Goal: Information Seeking & Learning: Learn about a topic

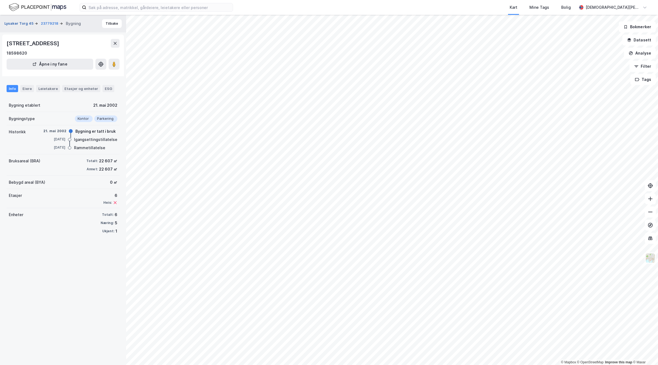
click at [17, 23] on button "Lysaker Torg 45" at bounding box center [19, 23] width 30 height 5
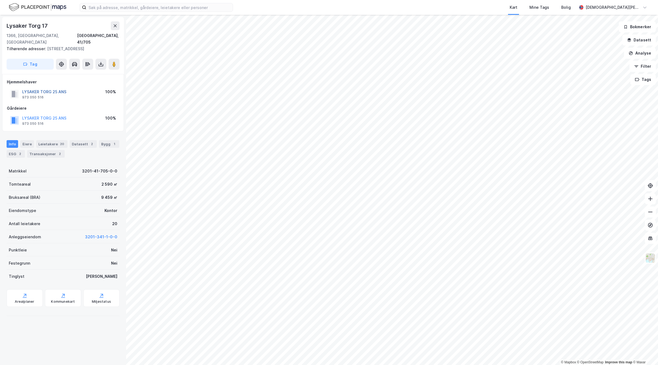
click at [0, 0] on button "LYSAKER TORG 25 ANS" at bounding box center [0, 0] width 0 height 0
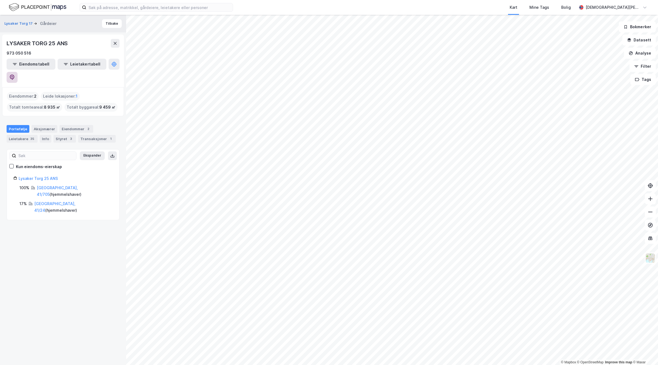
click at [18, 72] on button at bounding box center [12, 77] width 11 height 11
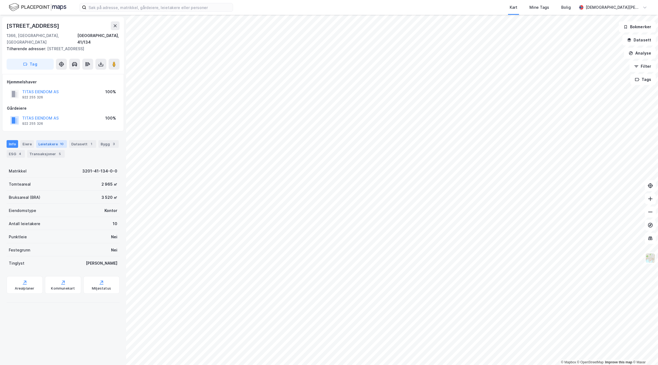
click at [54, 141] on div "Leietakere 10" at bounding box center [51, 144] width 31 height 8
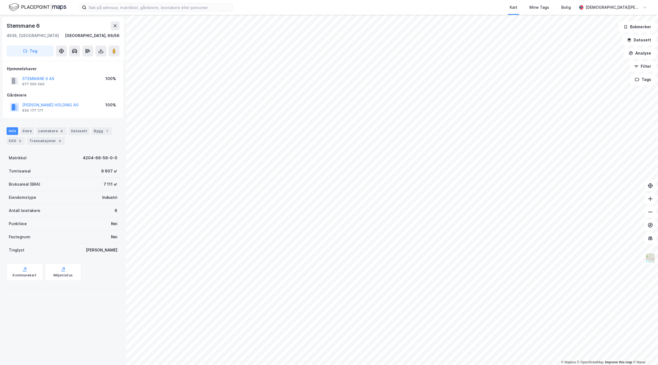
click at [55, 108] on div "IVAR MJÅLAND HOLDING AS" at bounding box center [50, 105] width 56 height 7
click at [0, 0] on button "IVAR MJÅLAND HOLDING AS" at bounding box center [0, 0] width 0 height 0
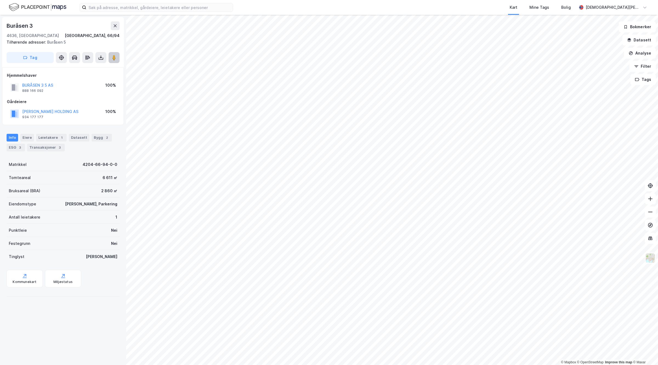
click at [112, 60] on icon at bounding box center [113, 57] width 5 height 5
click at [0, 0] on button "AUTOMOBIL HOLDING AS" at bounding box center [0, 0] width 0 height 0
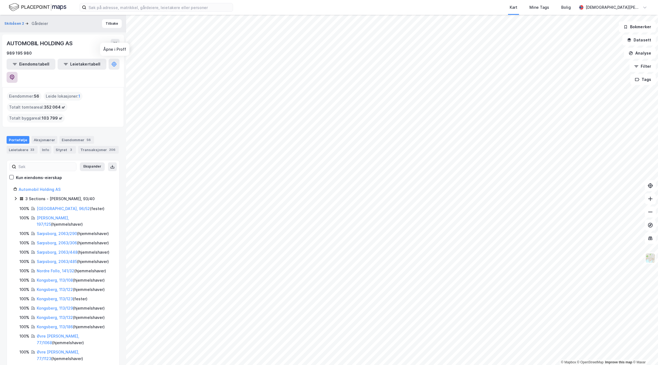
click at [18, 72] on button at bounding box center [12, 77] width 11 height 11
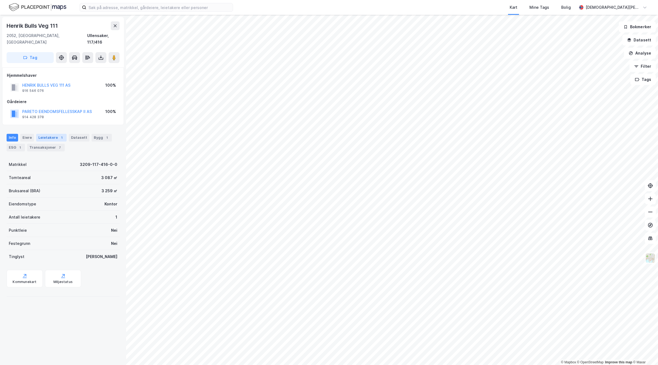
click at [57, 134] on div "Leietakere 1" at bounding box center [51, 138] width 30 height 8
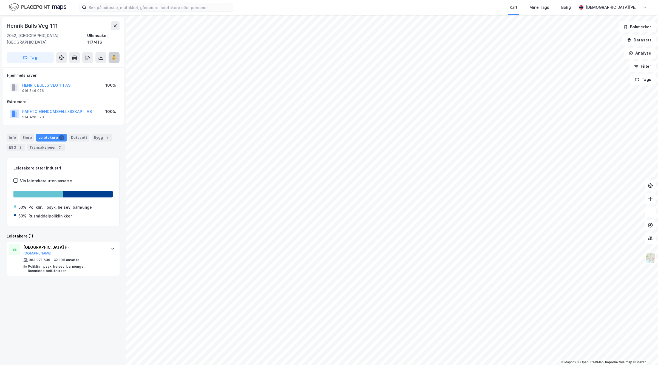
click at [119, 52] on button at bounding box center [114, 57] width 11 height 11
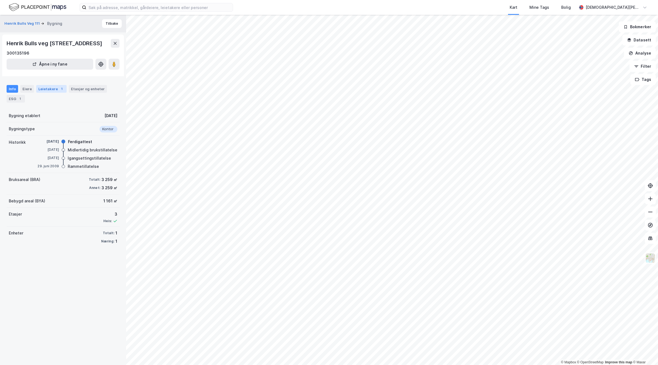
click at [55, 86] on div "Leietakere 1" at bounding box center [51, 89] width 30 height 8
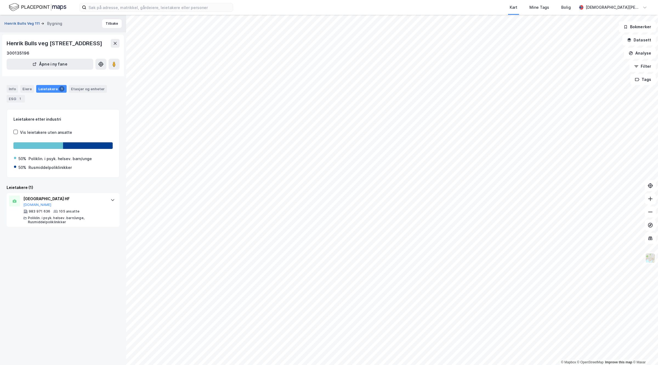
click at [19, 23] on button "Henrik Bulls Veg 111" at bounding box center [22, 23] width 36 height 5
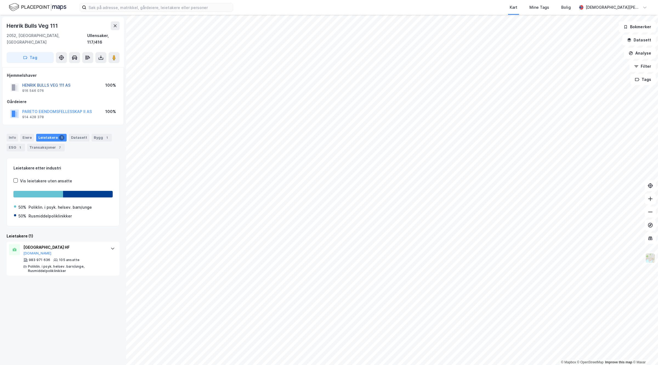
click at [0, 0] on button "HENRIK BULLS VEG 111 AS" at bounding box center [0, 0] width 0 height 0
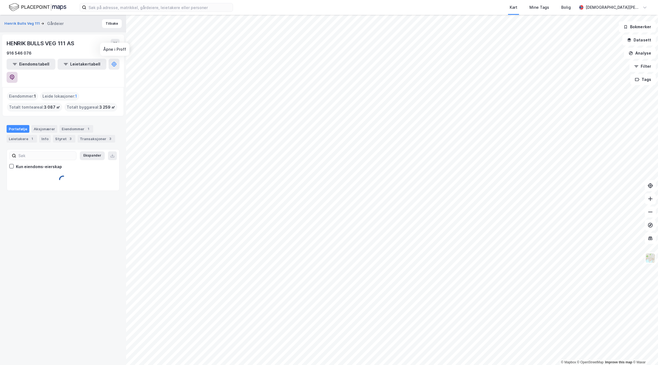
click at [15, 75] on icon at bounding box center [11, 77] width 5 height 5
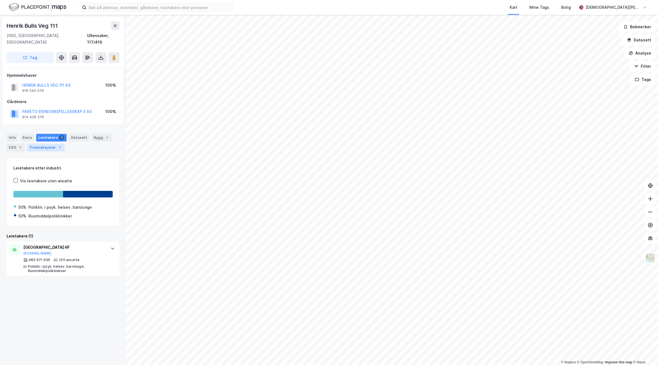
click at [52, 144] on div "Transaksjoner 7" at bounding box center [46, 148] width 38 height 8
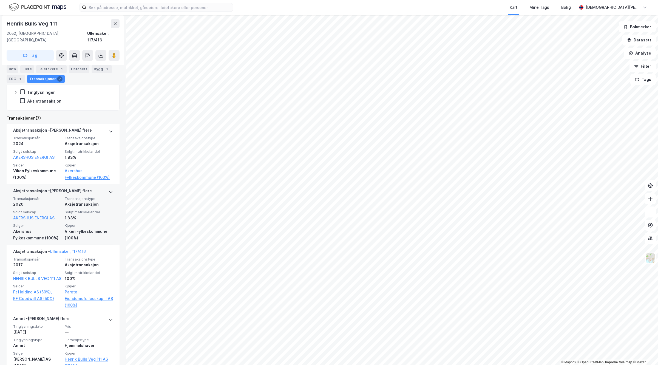
scroll to position [171, 0]
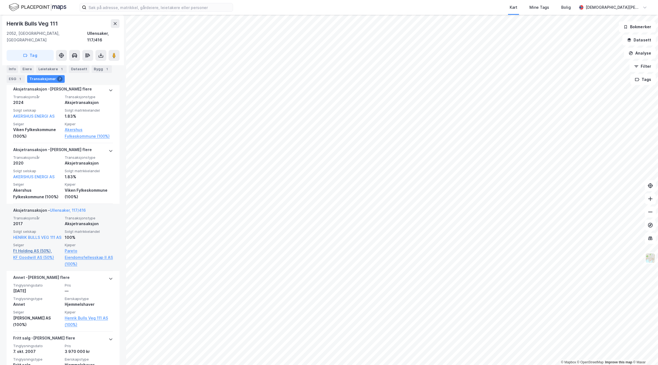
click at [33, 250] on link "Ft Holding AS (50%)," at bounding box center [37, 251] width 48 height 7
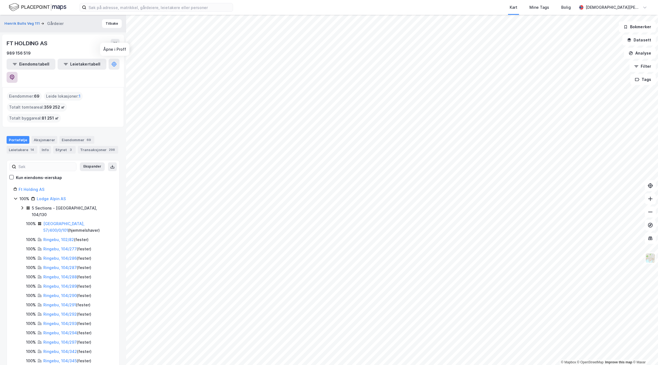
click at [15, 75] on icon at bounding box center [11, 77] width 5 height 5
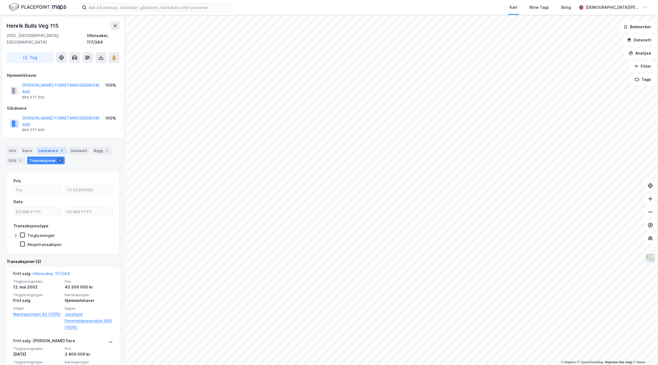
click at [50, 147] on div "Leietakere 2" at bounding box center [51, 151] width 30 height 8
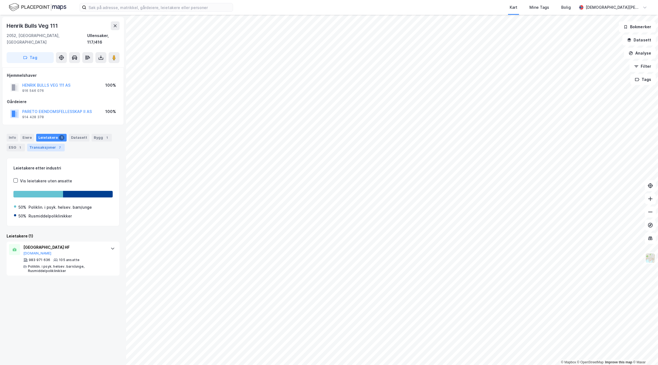
click at [42, 144] on div "Transaksjoner 7" at bounding box center [46, 148] width 38 height 8
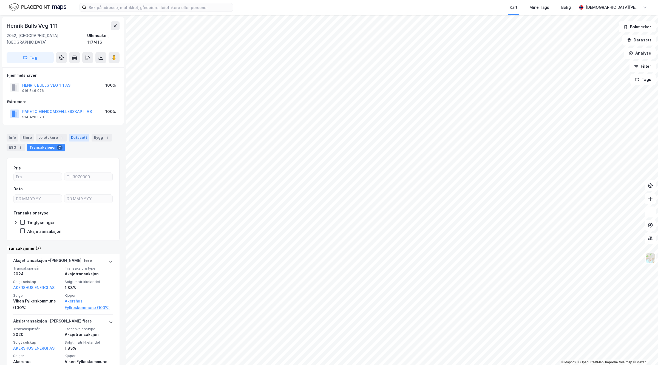
click at [72, 134] on div "Datasett" at bounding box center [79, 138] width 21 height 8
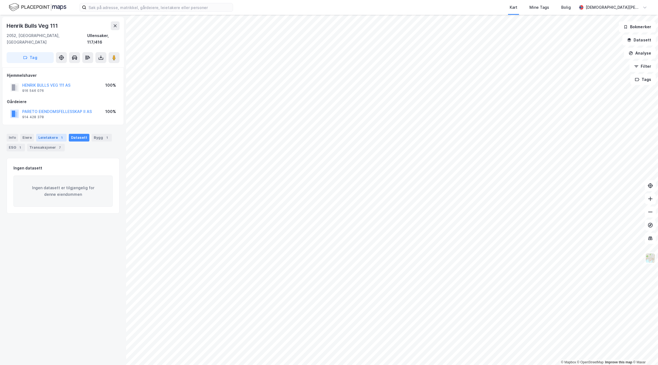
click at [41, 134] on div "Leietakere 1" at bounding box center [51, 138] width 30 height 8
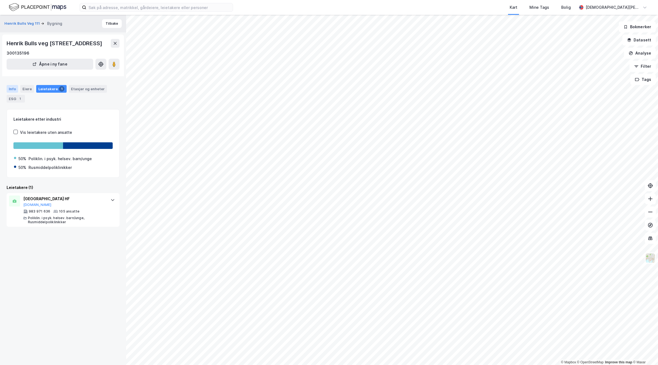
click at [13, 87] on div "Info" at bounding box center [13, 89] width 12 height 8
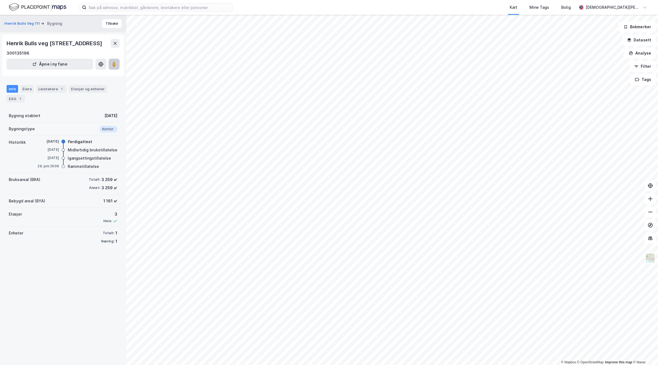
click at [114, 60] on button at bounding box center [114, 64] width 11 height 11
click at [17, 98] on div "1" at bounding box center [19, 98] width 5 height 5
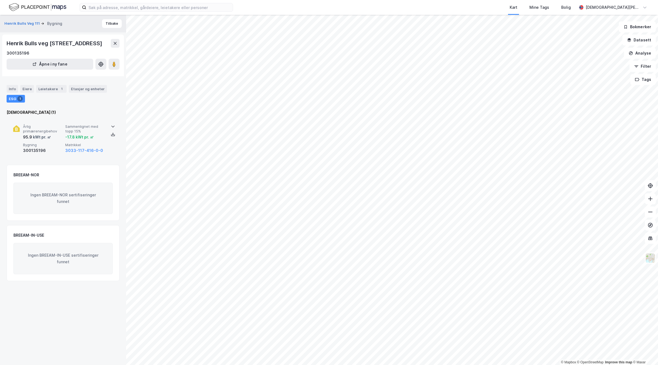
click at [39, 135] on div "kWt pr. ㎡" at bounding box center [41, 137] width 19 height 7
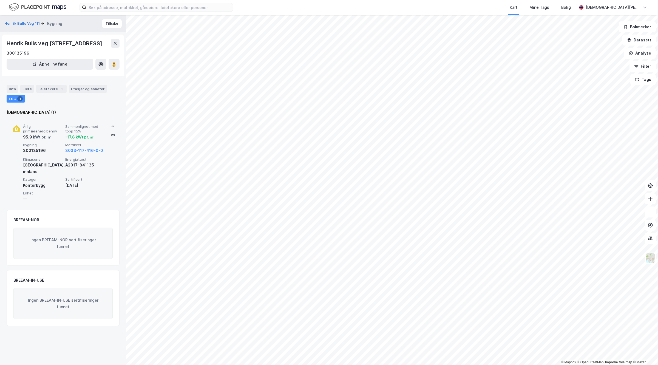
click at [55, 137] on div "95.9 kWt pr. ㎡" at bounding box center [43, 137] width 40 height 7
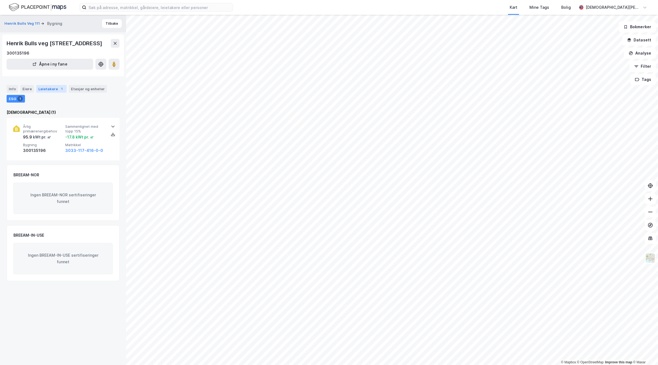
click at [59, 88] on div "1" at bounding box center [61, 88] width 5 height 5
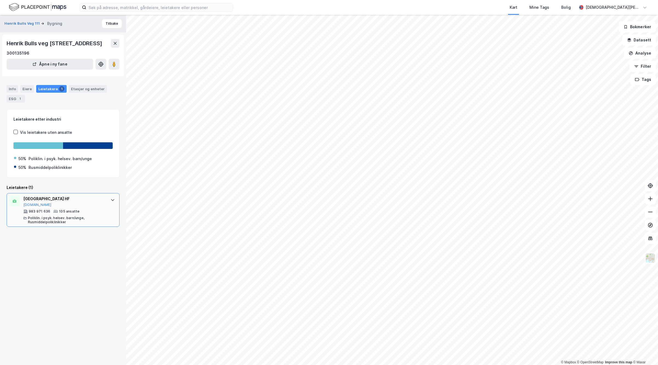
click at [35, 200] on div "AKERSHUS UNIVERSITETSSYKEHUS HF" at bounding box center [64, 199] width 82 height 7
click at [119, 61] on button at bounding box center [114, 64] width 11 height 11
click at [25, 21] on button "Henrik Bulls Veg 111" at bounding box center [22, 23] width 36 height 5
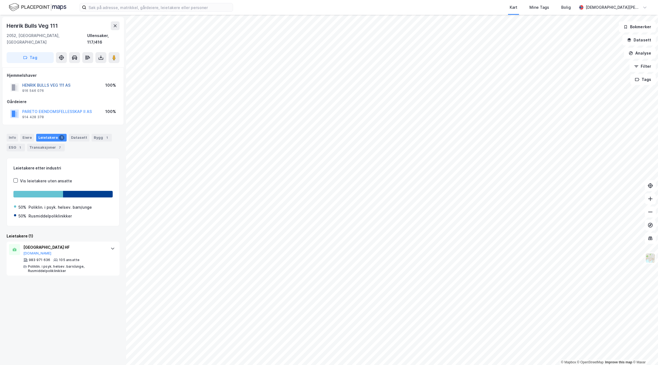
click at [0, 0] on button "HENRIK BULLS VEG 111 AS" at bounding box center [0, 0] width 0 height 0
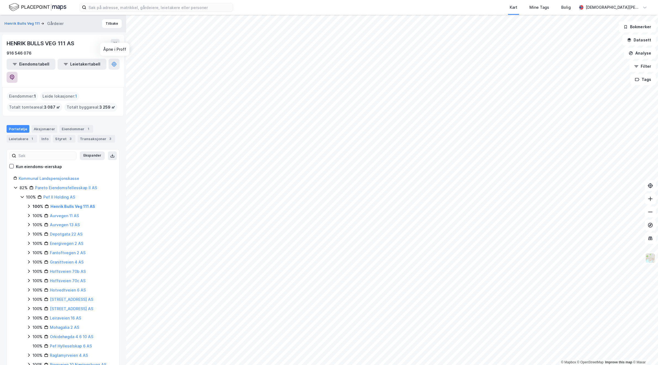
click at [15, 75] on icon at bounding box center [12, 77] width 5 height 5
